Goal: Information Seeking & Learning: Find specific fact

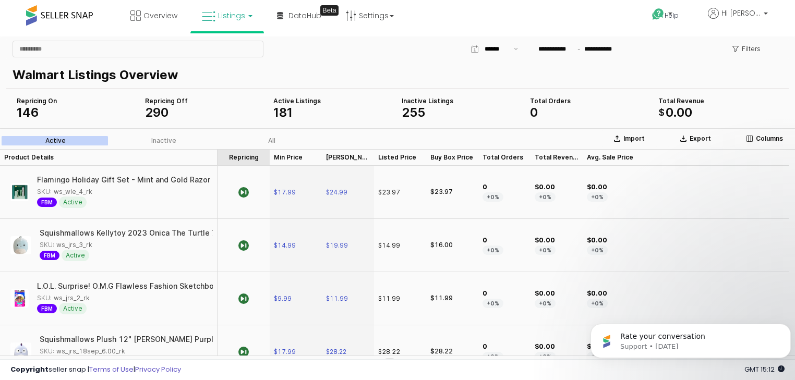
click at [239, 156] on div "Repricing Repricing" at bounding box center [243, 157] width 52 height 17
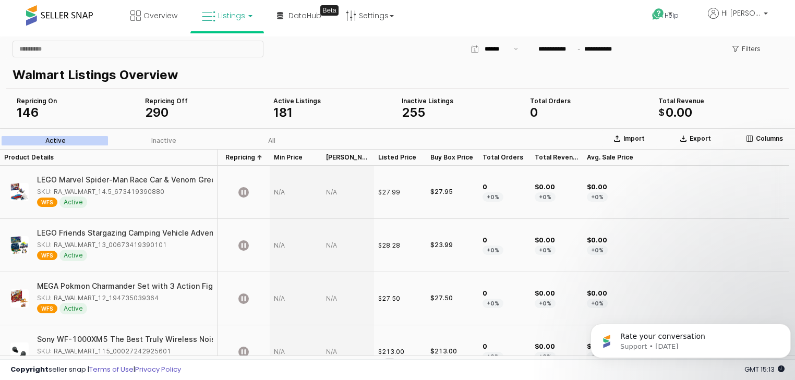
click at [277, 194] on div "App Frame" at bounding box center [296, 192] width 52 height 53
click at [65, 181] on div "LEGO Marvel Spider-Man Race Car & Venom Green Goblin, Marvel Building Toy for K…" at bounding box center [441, 179] width 808 height 7
click at [45, 201] on span "WFS" at bounding box center [47, 202] width 20 height 9
click at [69, 202] on span "Active" at bounding box center [73, 202] width 28 height 11
click at [63, 192] on div "SKU: RA_WALMART_14.5_673419390880" at bounding box center [100, 191] width 127 height 9
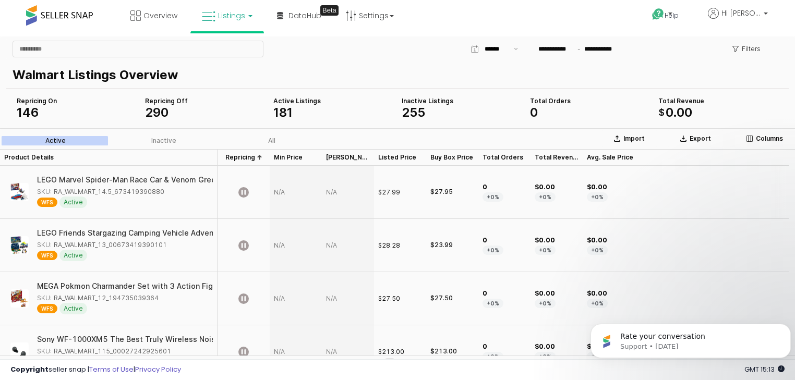
click at [146, 198] on div "WFS Active" at bounding box center [121, 202] width 169 height 11
click at [17, 192] on img "App Frame" at bounding box center [19, 192] width 18 height 18
click at [77, 191] on div "SKU: RA_WALMART_14.5_673419390880" at bounding box center [100, 191] width 127 height 9
copy div "RA_WALMART_14.5_673419390880"
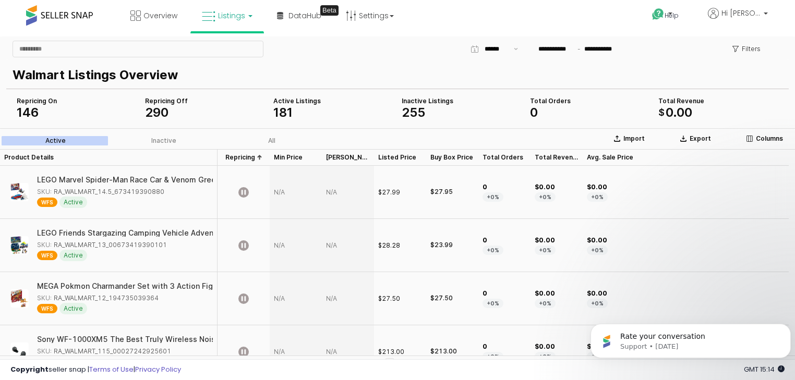
click at [280, 196] on div "App Frame" at bounding box center [296, 192] width 52 height 53
type input "*****"
click at [242, 192] on icon "App Frame" at bounding box center [243, 192] width 10 height 10
